Goal: Task Accomplishment & Management: Manage account settings

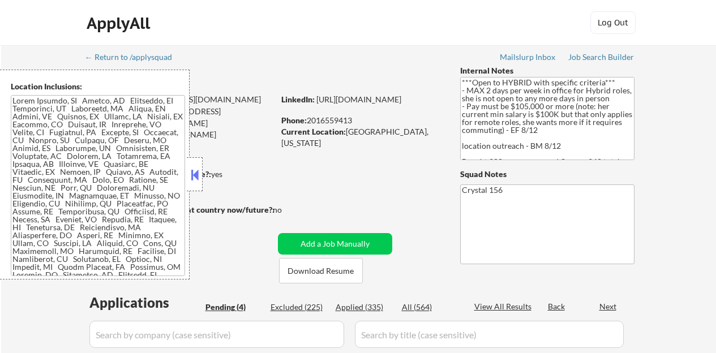
select select ""pending""
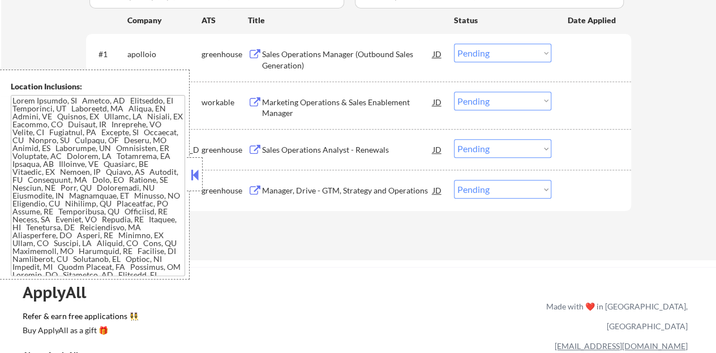
click at [194, 174] on button at bounding box center [195, 174] width 12 height 17
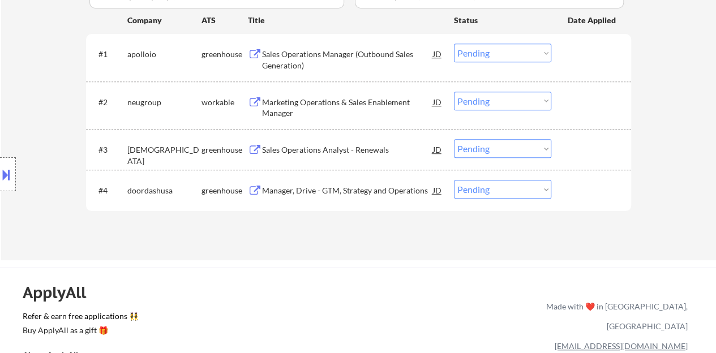
scroll to position [283, 0]
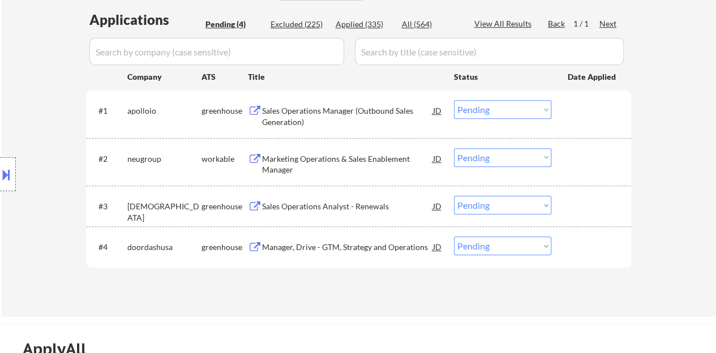
click at [494, 113] on select "Choose an option... Pending Applied Excluded (Questions) Excluded (Expired) Exc…" at bounding box center [502, 109] width 97 height 19
click at [454, 100] on select "Choose an option... Pending Applied Excluded (Questions) Excluded (Expired) Exc…" at bounding box center [502, 109] width 97 height 19
select select ""pending""
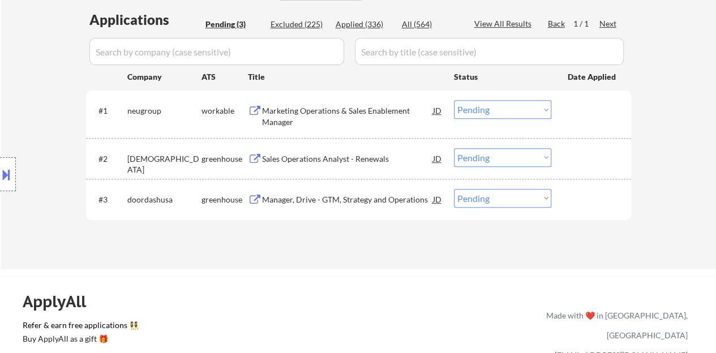
click at [380, 151] on div "Sales Operations Analyst - Renewals" at bounding box center [347, 158] width 171 height 20
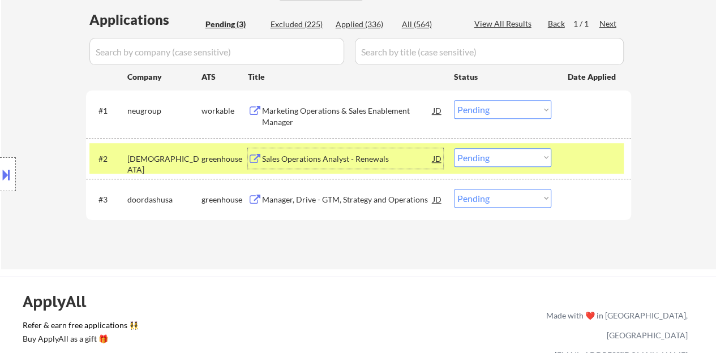
click at [504, 149] on select "Choose an option... Pending Applied Excluded (Questions) Excluded (Expired) Exc…" at bounding box center [502, 157] width 97 height 19
click at [454, 148] on select "Choose an option... Pending Applied Excluded (Questions) Excluded (Expired) Exc…" at bounding box center [502, 157] width 97 height 19
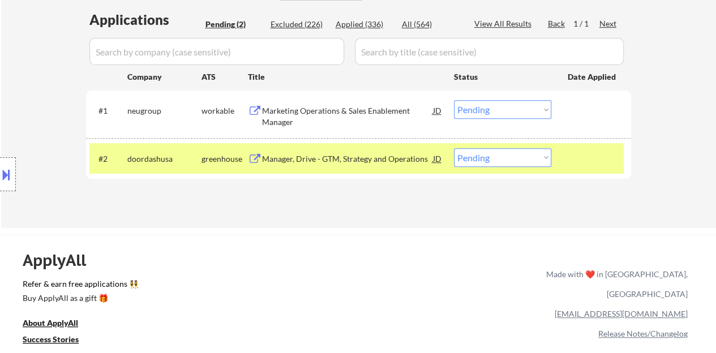
click at [371, 156] on div "Manager, Drive - GTM, Strategy and Operations" at bounding box center [347, 158] width 171 height 11
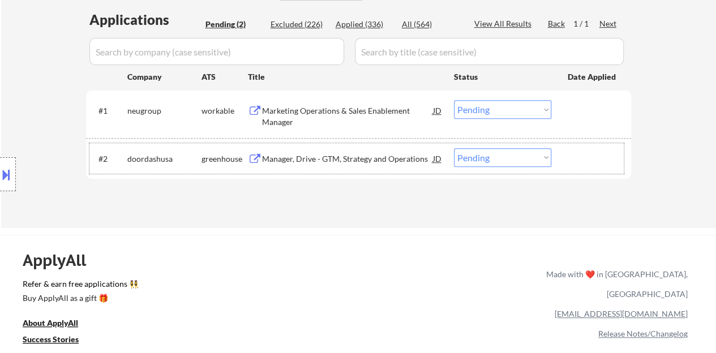
drag, startPoint x: 580, startPoint y: 160, endPoint x: 535, endPoint y: 92, distance: 81.2
click at [581, 159] on div at bounding box center [593, 158] width 50 height 20
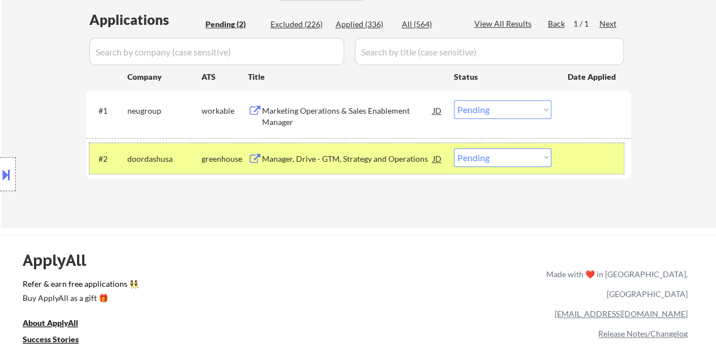
click at [0, 178] on button at bounding box center [6, 174] width 12 height 19
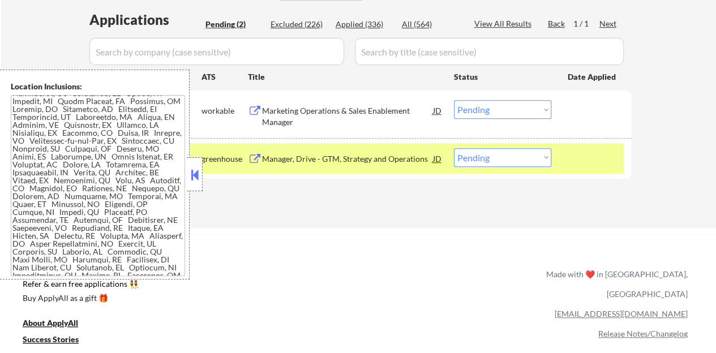
scroll to position [250, 0]
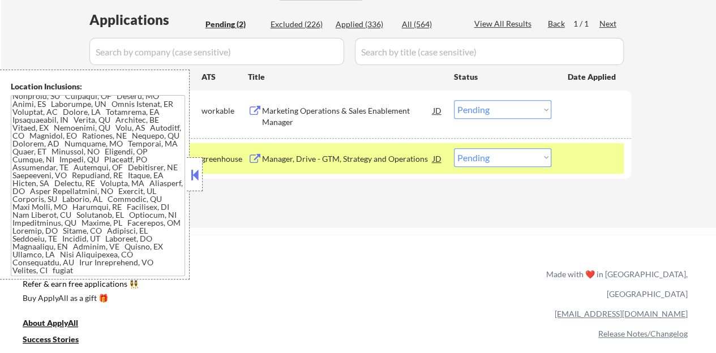
click at [196, 169] on button at bounding box center [195, 174] width 12 height 17
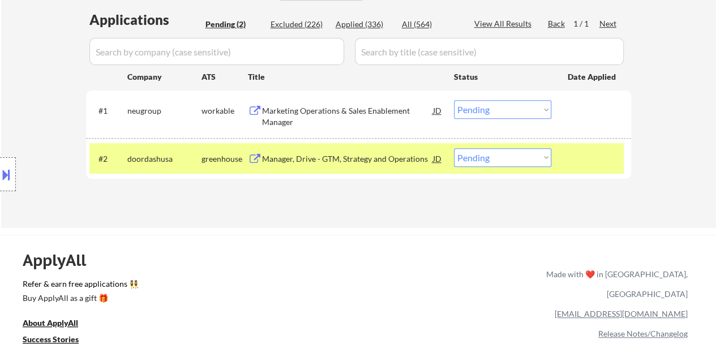
click at [490, 156] on select "Choose an option... Pending Applied Excluded (Questions) Excluded (Expired) Exc…" at bounding box center [502, 157] width 97 height 19
select select ""excluded__location_""
click at [454, 148] on select "Choose an option... Pending Applied Excluded (Questions) Excluded (Expired) Exc…" at bounding box center [502, 157] width 97 height 19
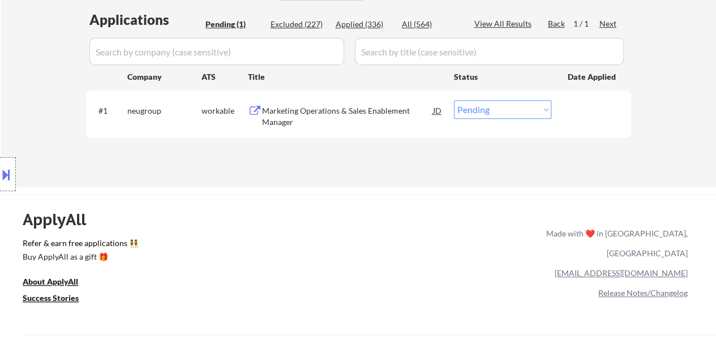
click at [314, 115] on div "Marketing Operations & Sales Enablement Manager" at bounding box center [347, 116] width 171 height 22
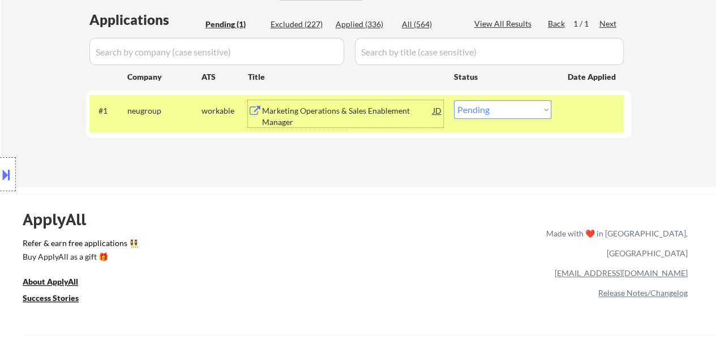
click at [505, 113] on select "Choose an option... Pending Applied Excluded (Questions) Excluded (Expired) Exc…" at bounding box center [502, 109] width 97 height 19
select select ""applied""
click at [454, 100] on select "Choose an option... Pending Applied Excluded (Questions) Excluded (Expired) Exc…" at bounding box center [502, 109] width 97 height 19
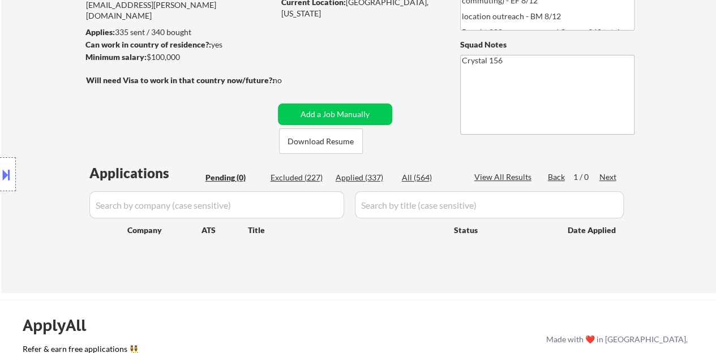
scroll to position [113, 0]
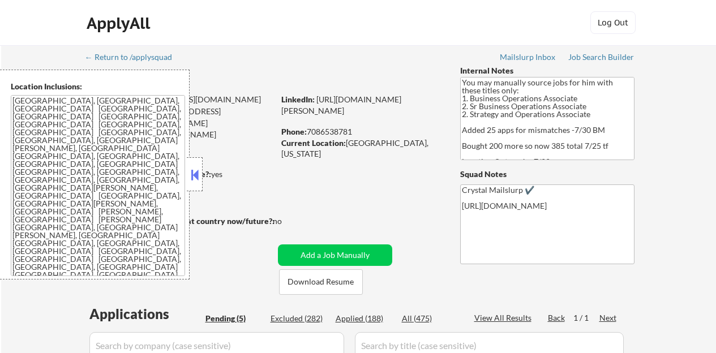
select select ""pending""
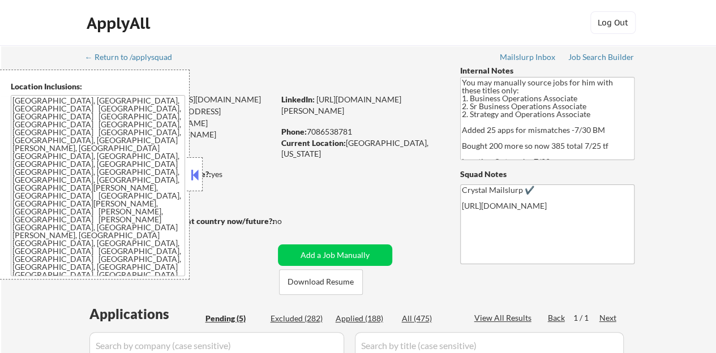
click at [196, 172] on button at bounding box center [195, 174] width 12 height 17
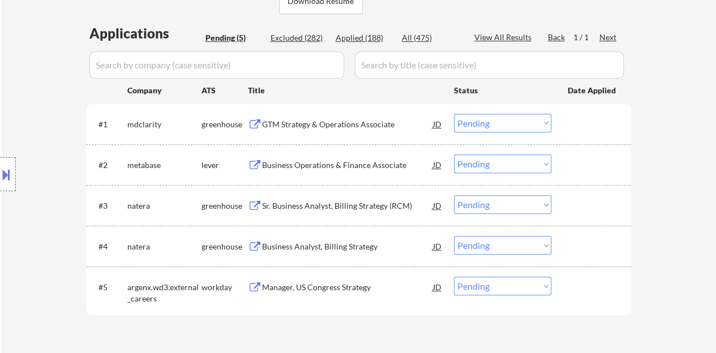
scroll to position [283, 0]
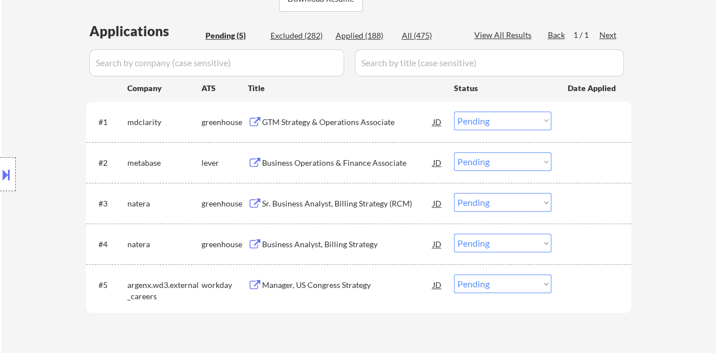
click at [270, 165] on div "Business Operations & Finance Associate" at bounding box center [347, 162] width 171 height 11
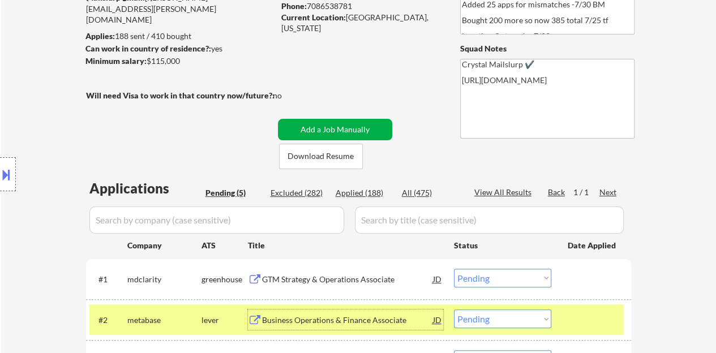
scroll to position [57, 0]
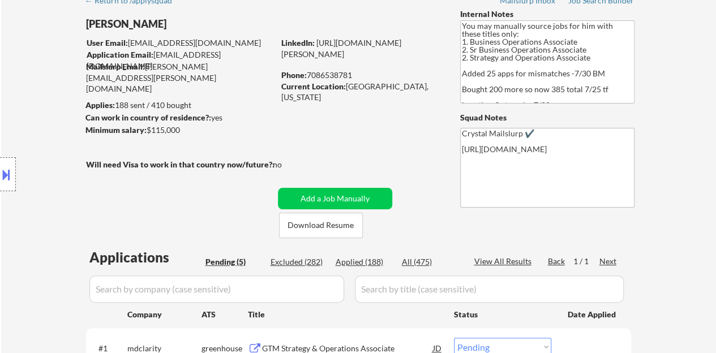
drag, startPoint x: 345, startPoint y: 54, endPoint x: 283, endPoint y: 107, distance: 81.1
click at [258, 129] on div "Minimum salary: $115,000" at bounding box center [179, 130] width 189 height 11
click at [281, 53] on link "https://www.linkedin.com/in/patrick-dowling-039b46152/" at bounding box center [341, 48] width 120 height 21
copy link "https://www.linkedin.com/in/patrick-dowling-039b46152/"
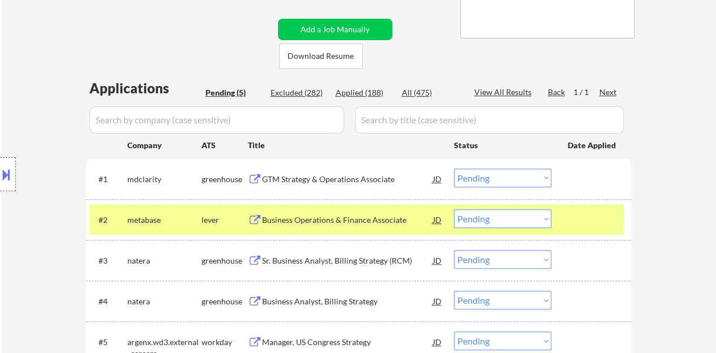
scroll to position [226, 0]
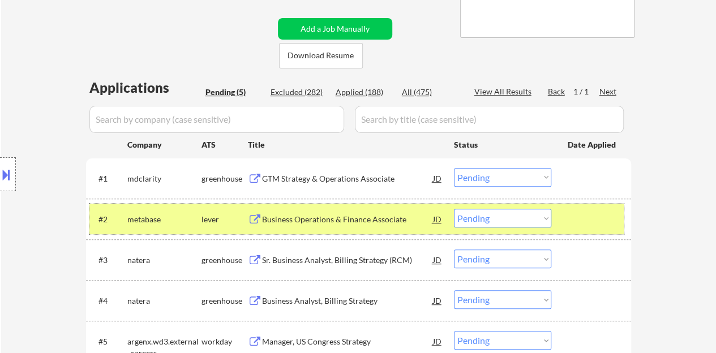
click at [490, 207] on div "#2 metabase lever Business Operations & Finance Associate JD Choose an option..…" at bounding box center [356, 219] width 534 height 31
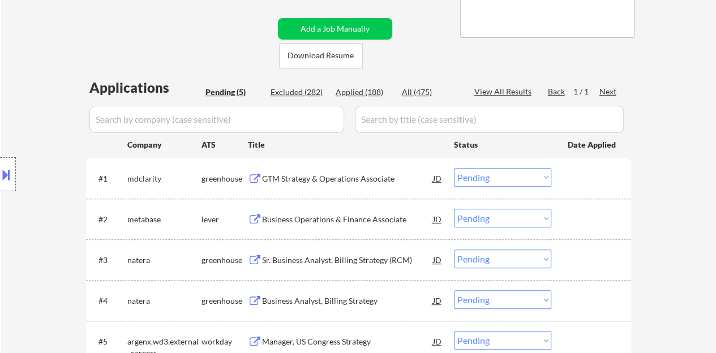
click at [494, 221] on select "Choose an option... Pending Applied Excluded (Questions) Excluded (Expired) Exc…" at bounding box center [502, 218] width 97 height 19
click at [454, 209] on select "Choose an option... Pending Applied Excluded (Questions) Excluded (Expired) Exc…" at bounding box center [502, 218] width 97 height 19
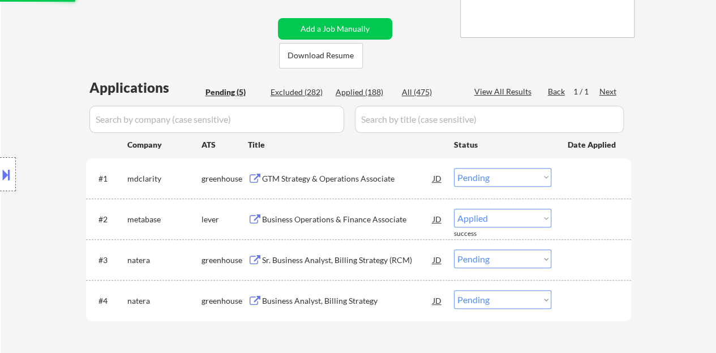
select select ""pending""
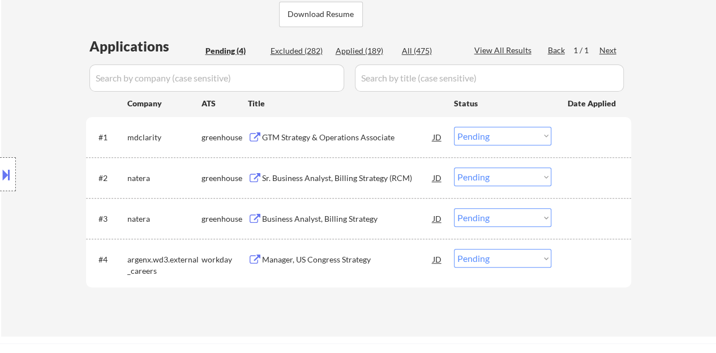
scroll to position [283, 0]
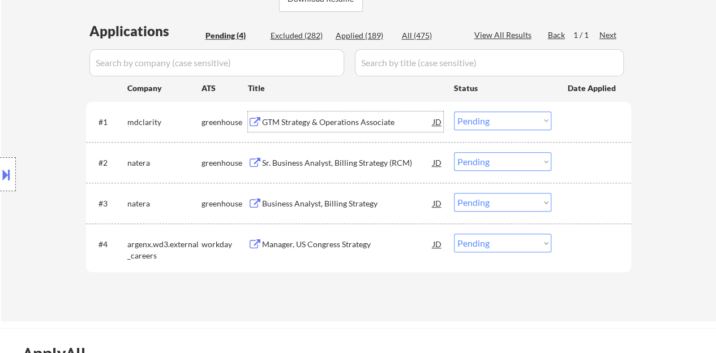
click at [335, 130] on div "GTM Strategy & Operations Associate" at bounding box center [347, 122] width 171 height 20
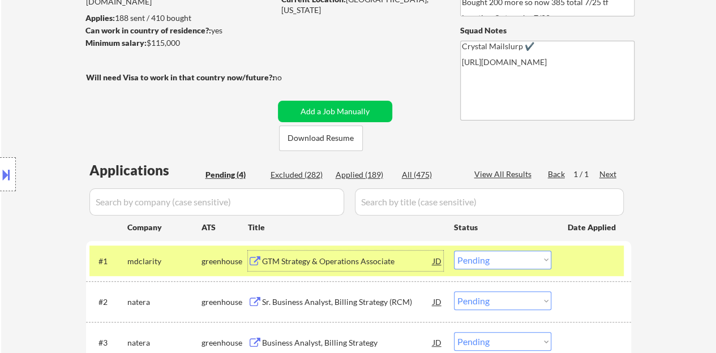
scroll to position [170, 0]
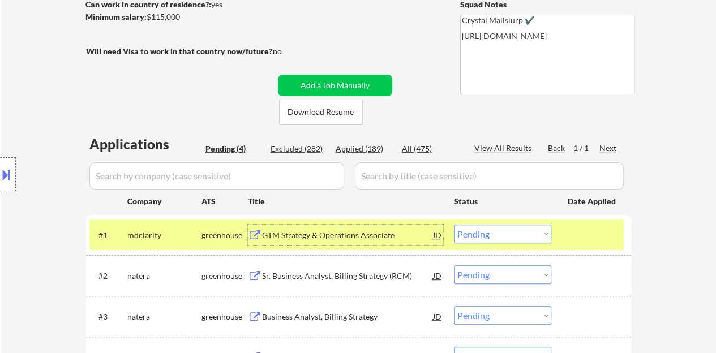
click at [379, 148] on div "Applied (189)" at bounding box center [364, 148] width 57 height 11
select select ""applied""
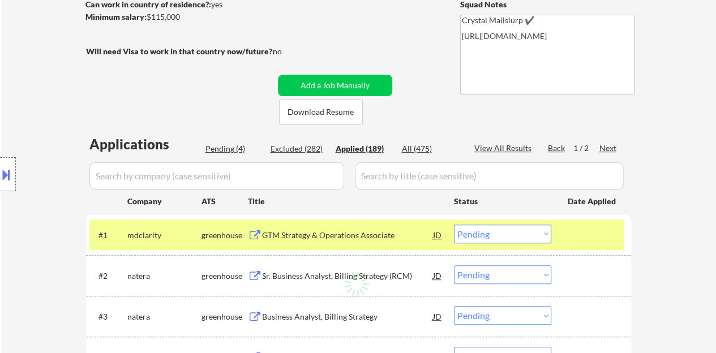
select select ""applied""
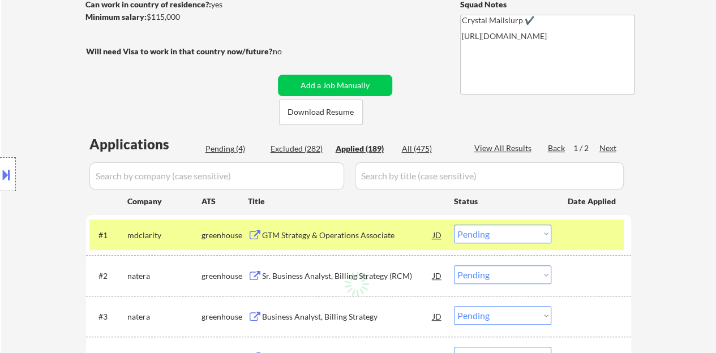
select select ""applied""
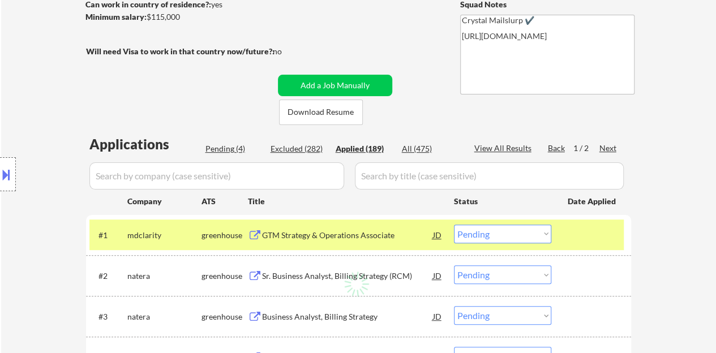
select select ""applied""
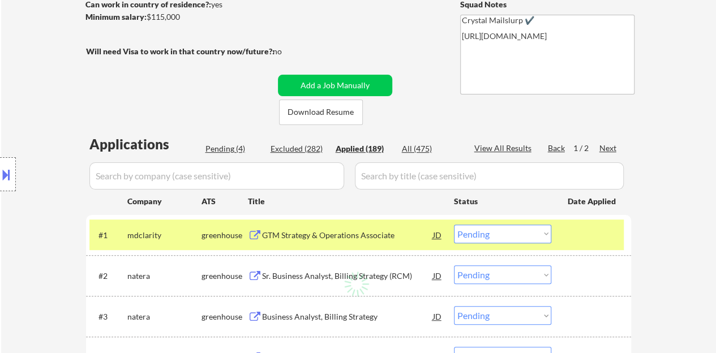
select select ""applied""
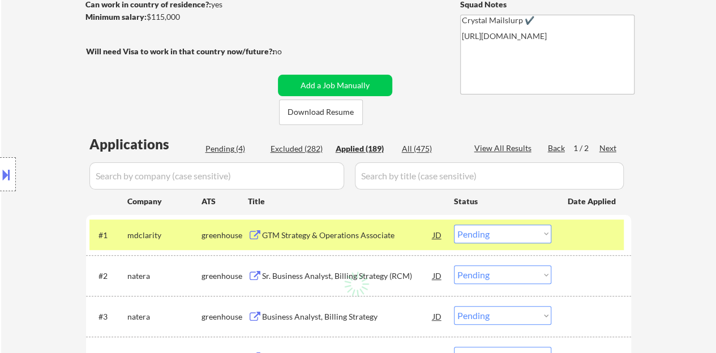
select select ""applied""
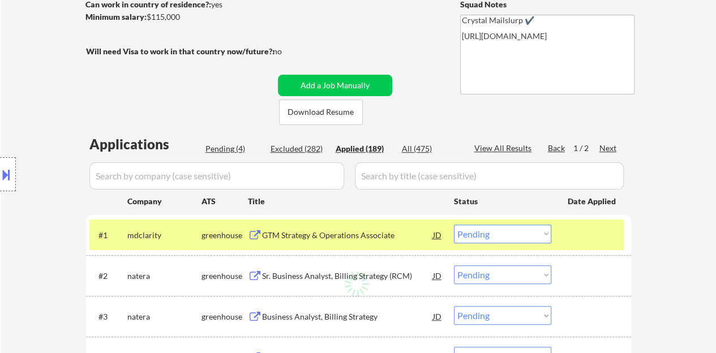
select select ""applied""
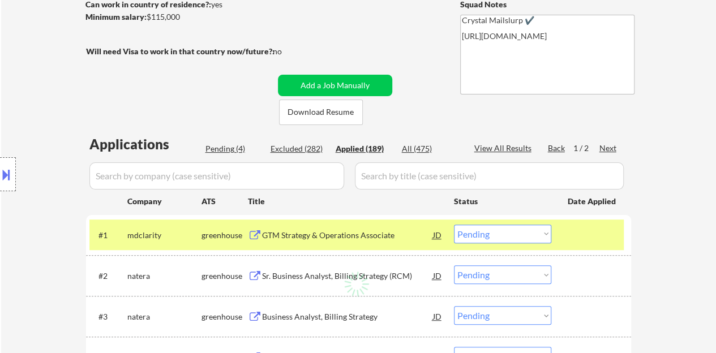
select select ""applied""
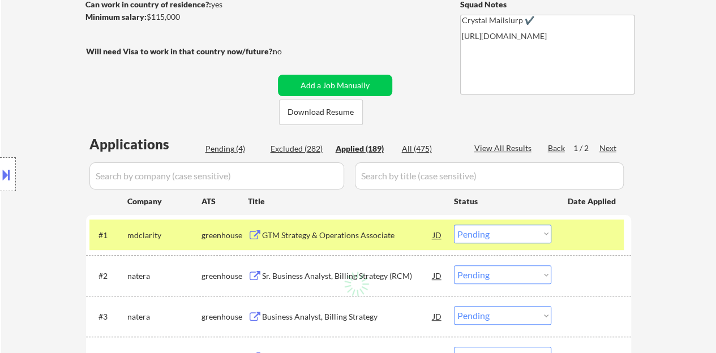
select select ""applied""
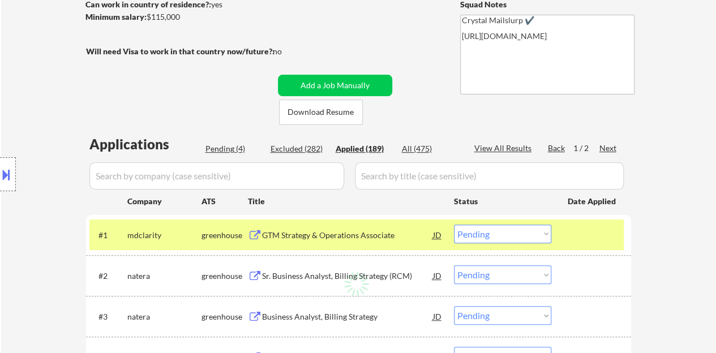
select select ""applied""
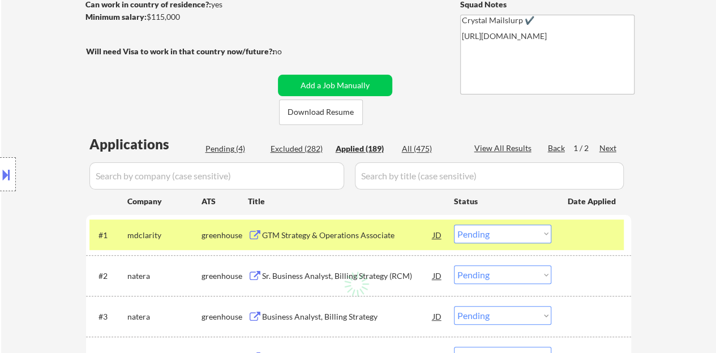
select select ""applied""
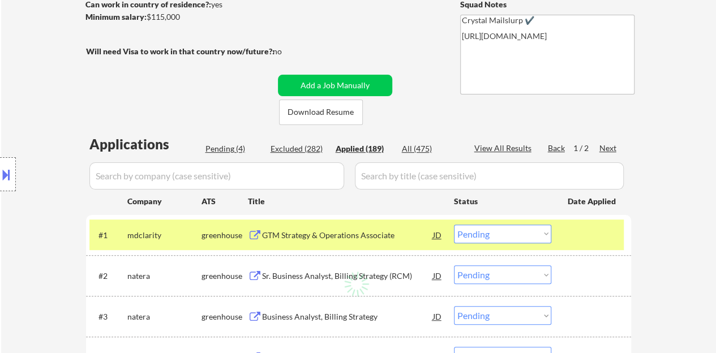
select select ""applied""
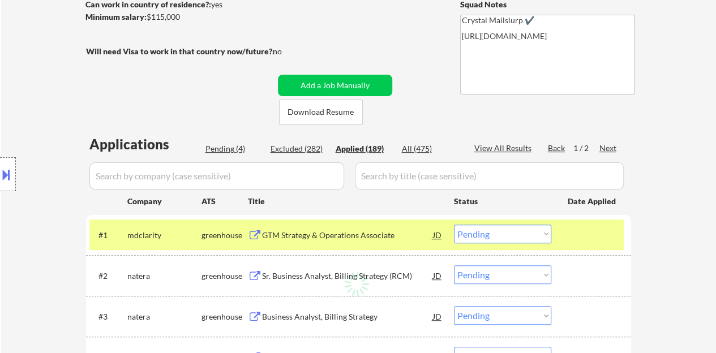
select select ""applied""
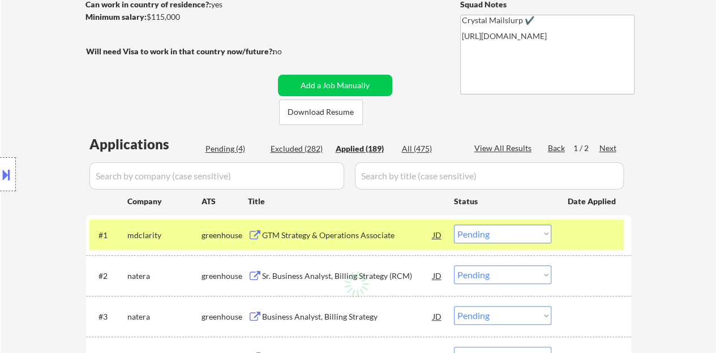
select select ""applied""
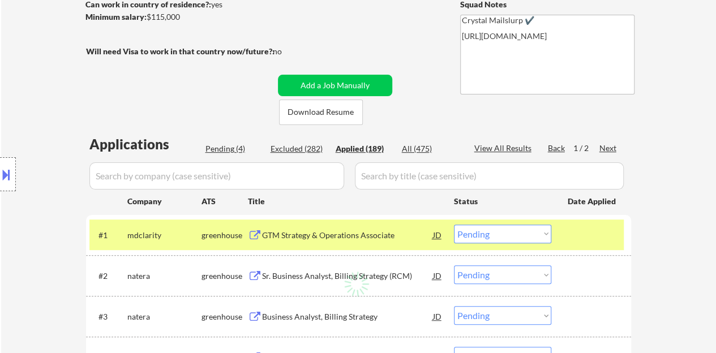
select select ""applied""
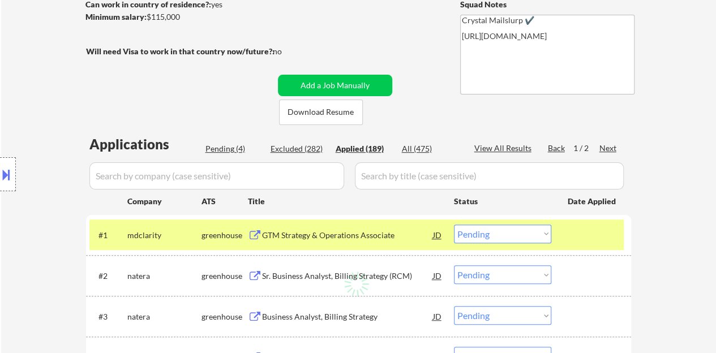
select select ""applied""
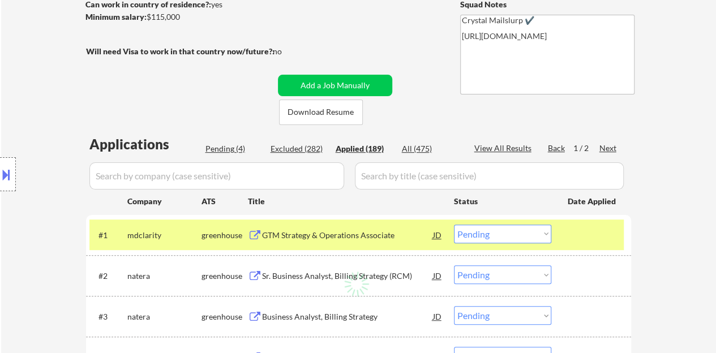
select select ""applied""
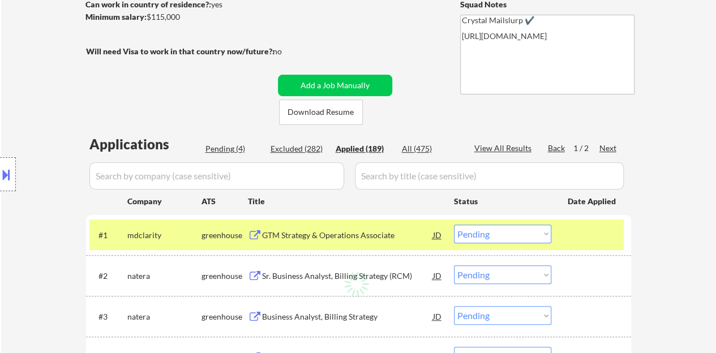
select select ""applied""
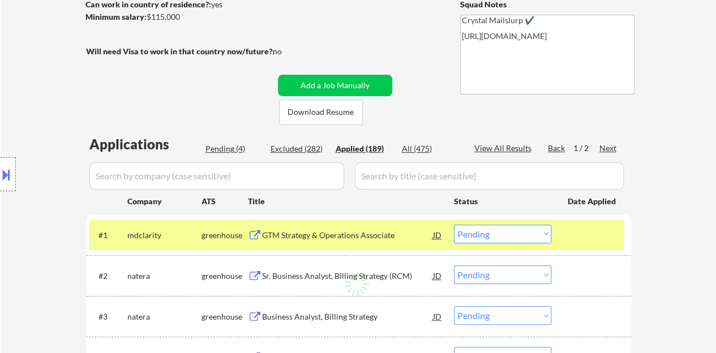
select select ""applied""
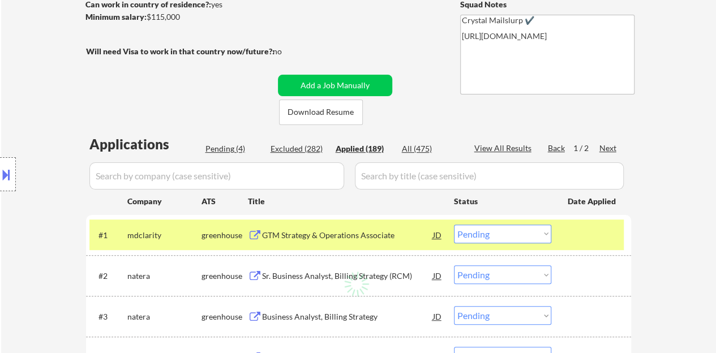
select select ""applied""
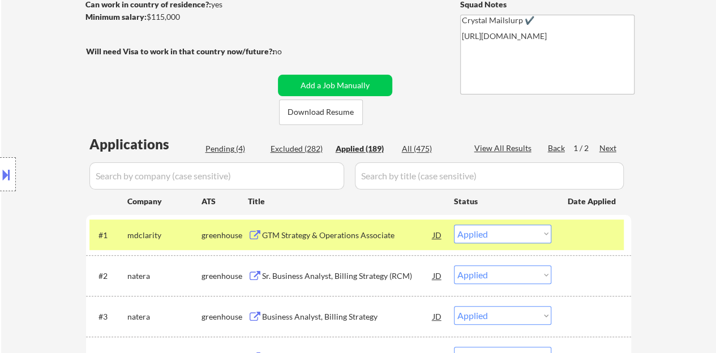
select select ""applied""
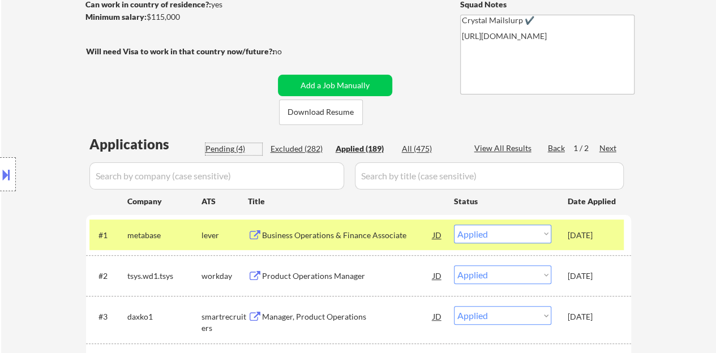
click at [224, 146] on div "Pending (4)" at bounding box center [234, 148] width 57 height 11
select select ""pending""
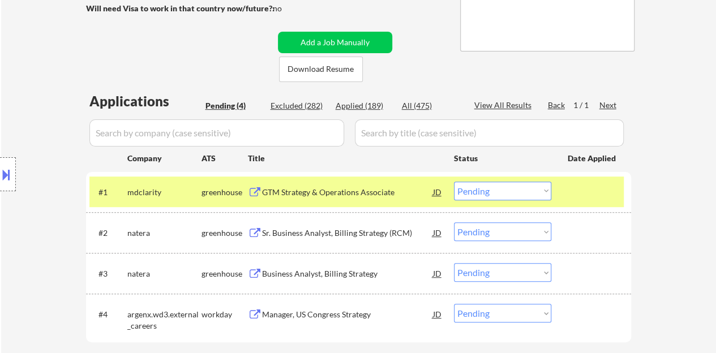
scroll to position [226, 0]
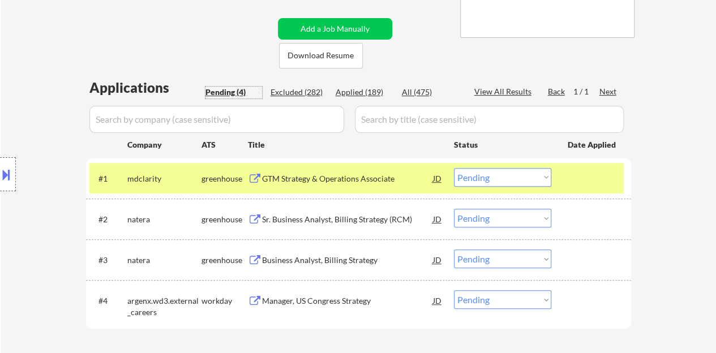
click at [491, 168] on select "Choose an option... Pending Applied Excluded (Questions) Excluded (Expired) Exc…" at bounding box center [502, 177] width 97 height 19
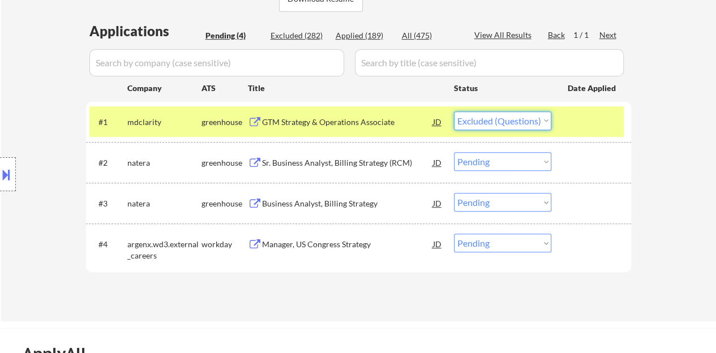
click at [454, 112] on select "Choose an option... Pending Applied Excluded (Questions) Excluded (Expired) Exc…" at bounding box center [502, 121] width 97 height 19
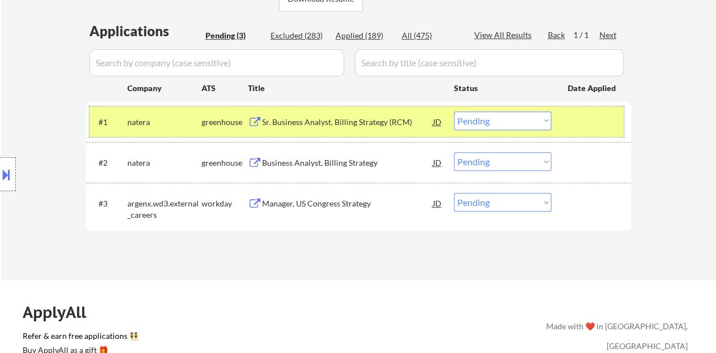
click at [565, 127] on div "#1 natera greenhouse Sr. Business Analyst, Billing Strategy (RCM) JD Choose an …" at bounding box center [356, 121] width 534 height 31
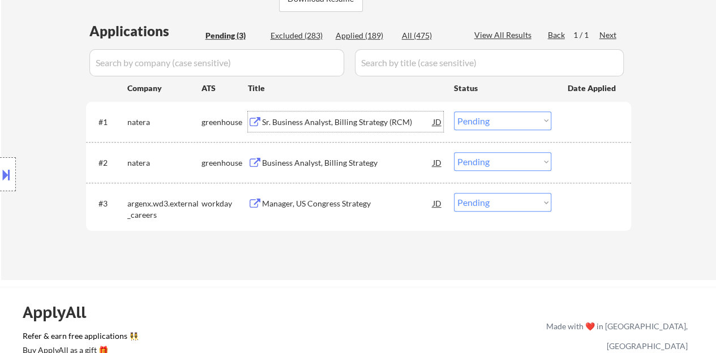
click at [337, 126] on div "Sr. Business Analyst, Billing Strategy (RCM)" at bounding box center [347, 122] width 171 height 11
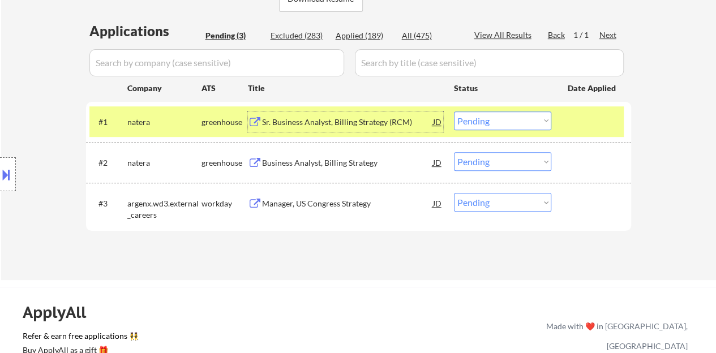
click at [535, 124] on select "Choose an option... Pending Applied Excluded (Questions) Excluded (Expired) Exc…" at bounding box center [502, 121] width 97 height 19
click at [454, 112] on select "Choose an option... Pending Applied Excluded (Questions) Excluded (Expired) Exc…" at bounding box center [502, 121] width 97 height 19
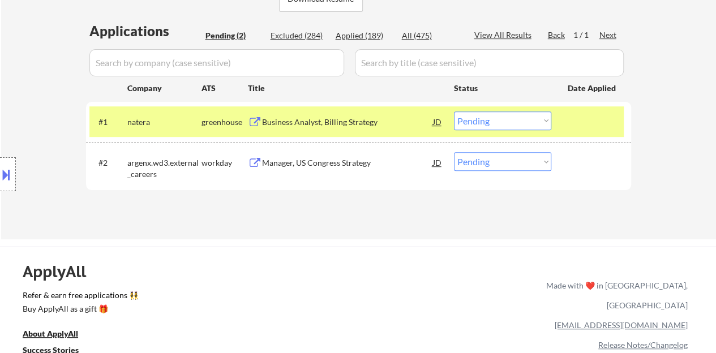
click at [325, 118] on div "Business Analyst, Billing Strategy" at bounding box center [347, 122] width 171 height 11
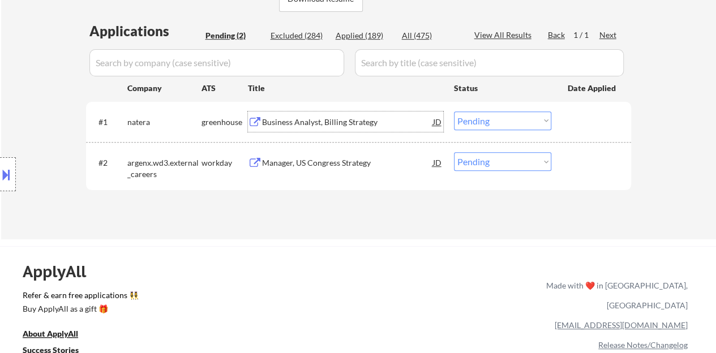
click at [597, 124] on div at bounding box center [593, 122] width 50 height 20
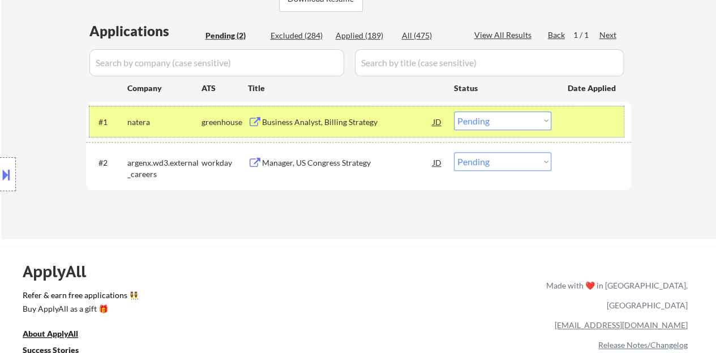
click at [513, 123] on select "Choose an option... Pending Applied Excluded (Questions) Excluded (Expired) Exc…" at bounding box center [502, 121] width 97 height 19
click at [454, 112] on select "Choose an option... Pending Applied Excluded (Questions) Excluded (Expired) Exc…" at bounding box center [502, 121] width 97 height 19
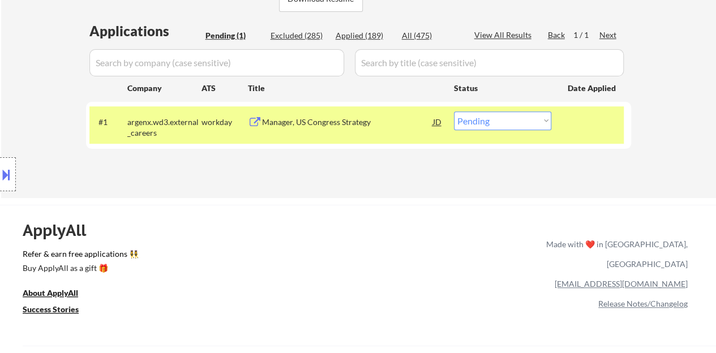
click at [347, 118] on div "Manager, US Congress Strategy" at bounding box center [347, 122] width 171 height 11
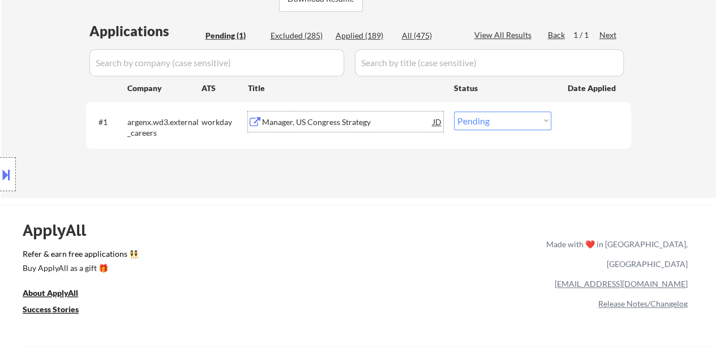
click at [491, 121] on select "Choose an option... Pending Applied Excluded (Questions) Excluded (Expired) Exc…" at bounding box center [502, 121] width 97 height 19
select select ""excluded__bad_match_""
click at [454, 112] on select "Choose an option... Pending Applied Excluded (Questions) Excluded (Expired) Exc…" at bounding box center [502, 121] width 97 height 19
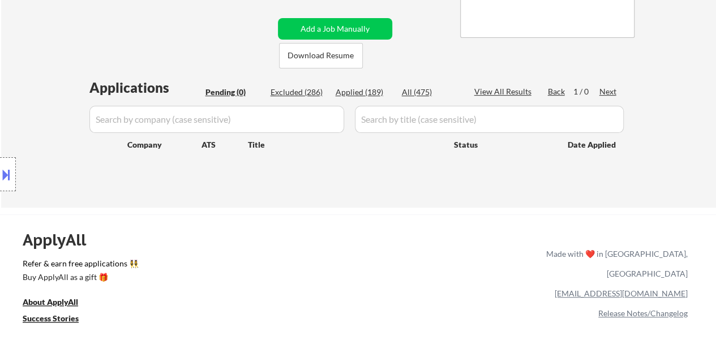
scroll to position [113, 0]
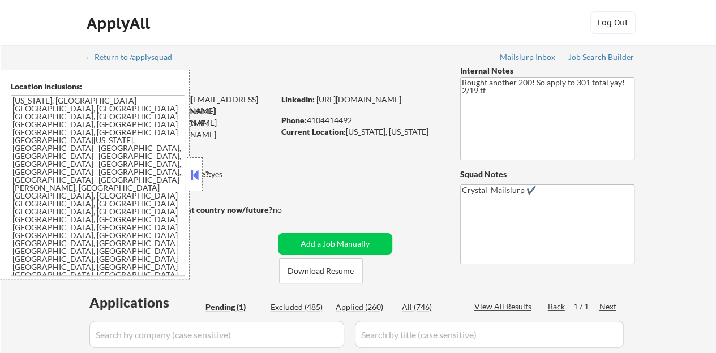
scroll to position [57, 0]
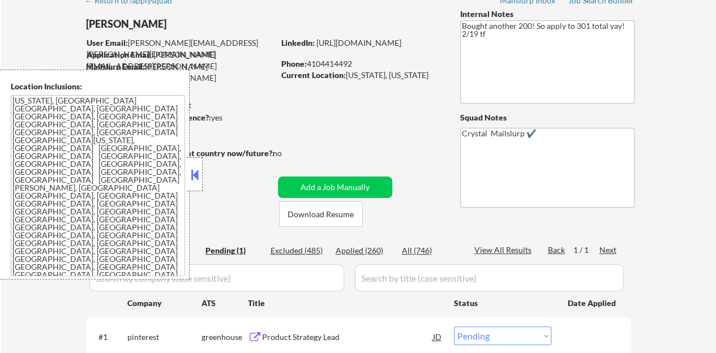
click at [199, 169] on button at bounding box center [195, 174] width 12 height 17
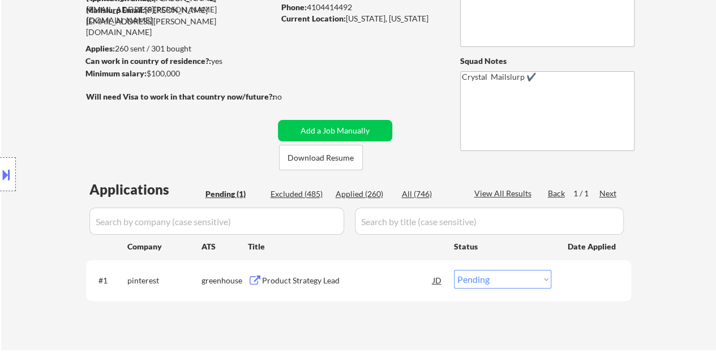
scroll to position [170, 0]
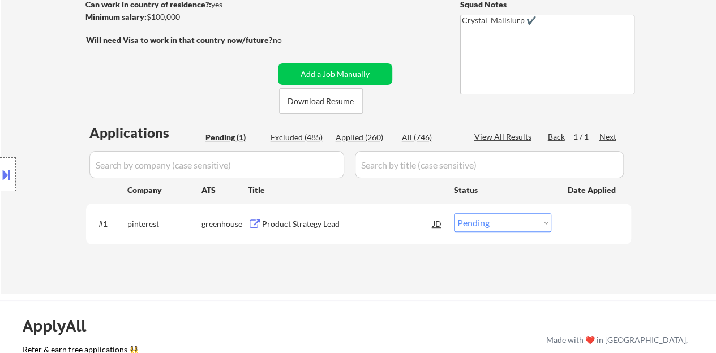
click at [285, 235] on div "#1 pinterest greenhouse Product Strategy Lead JD Choose an option... Pending Ap…" at bounding box center [356, 223] width 534 height 31
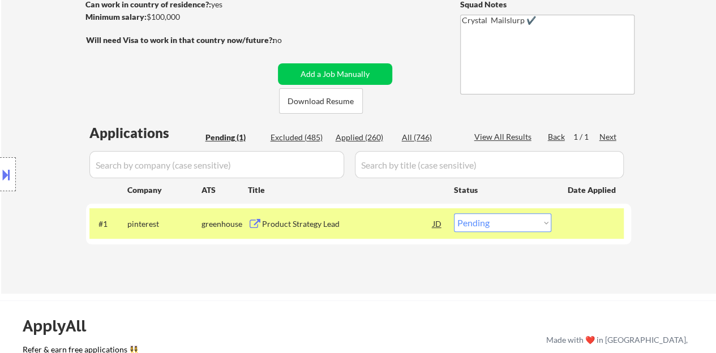
click at [302, 231] on div "Product Strategy Lead" at bounding box center [347, 223] width 171 height 20
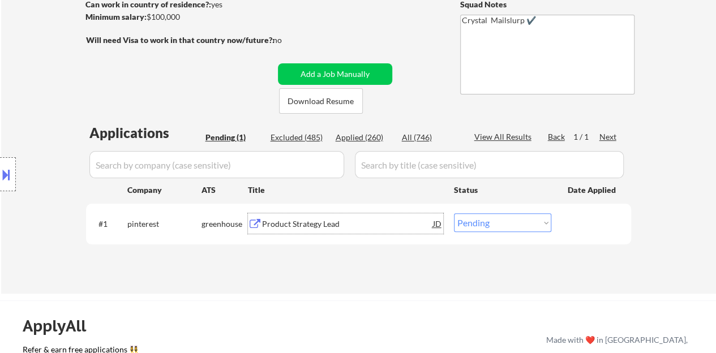
click at [508, 219] on select "Choose an option... Pending Applied Excluded (Questions) Excluded (Expired) Exc…" at bounding box center [502, 222] width 97 height 19
select select ""applied""
click at [454, 213] on select "Choose an option... Pending Applied Excluded (Questions) Excluded (Expired) Exc…" at bounding box center [502, 222] width 97 height 19
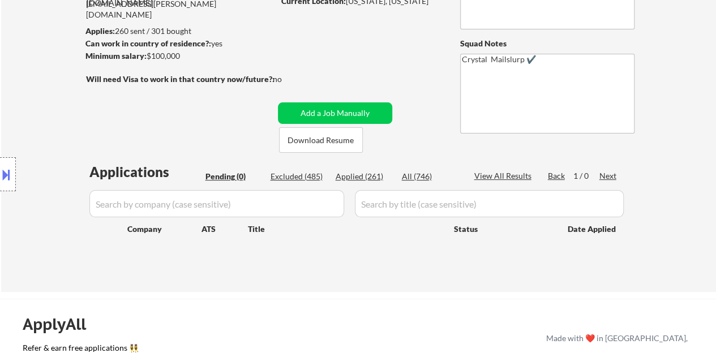
scroll to position [113, 0]
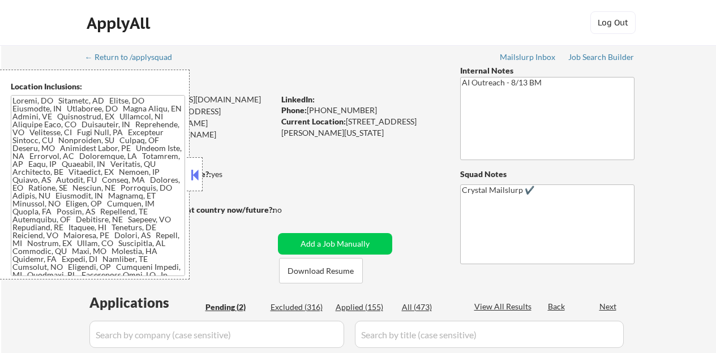
select select ""pending""
